Goal: Task Accomplishment & Management: Manage account settings

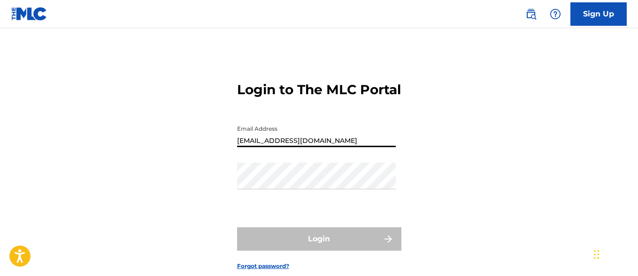
type input "[EMAIL_ADDRESS][DOMAIN_NAME]"
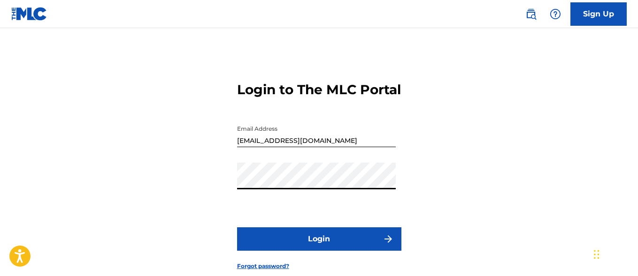
click at [319, 251] on button "Login" at bounding box center [319, 239] width 164 height 23
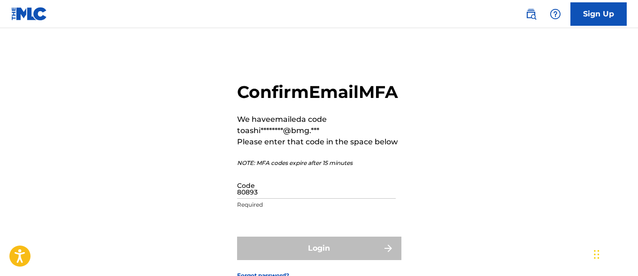
type input "808937"
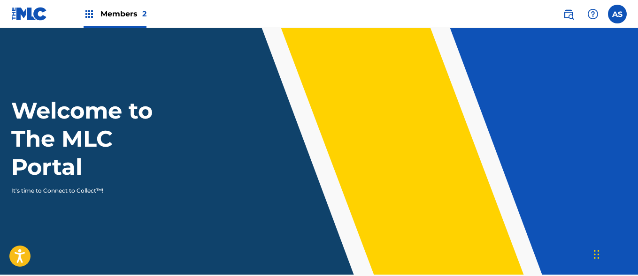
click at [89, 14] on img at bounding box center [89, 13] width 11 height 11
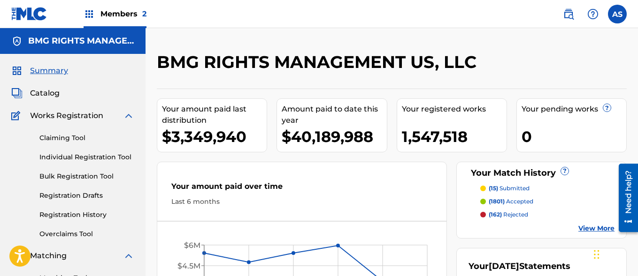
scroll to position [204, 0]
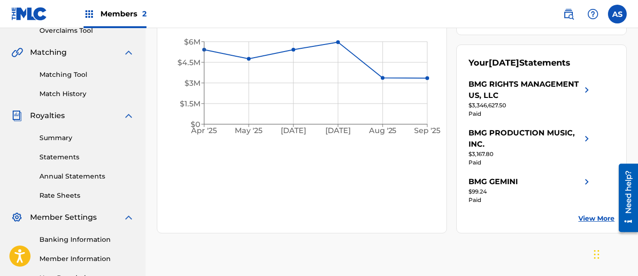
click at [87, 138] on link "Summary" at bounding box center [86, 138] width 95 height 10
